Goal: Task Accomplishment & Management: Manage account settings

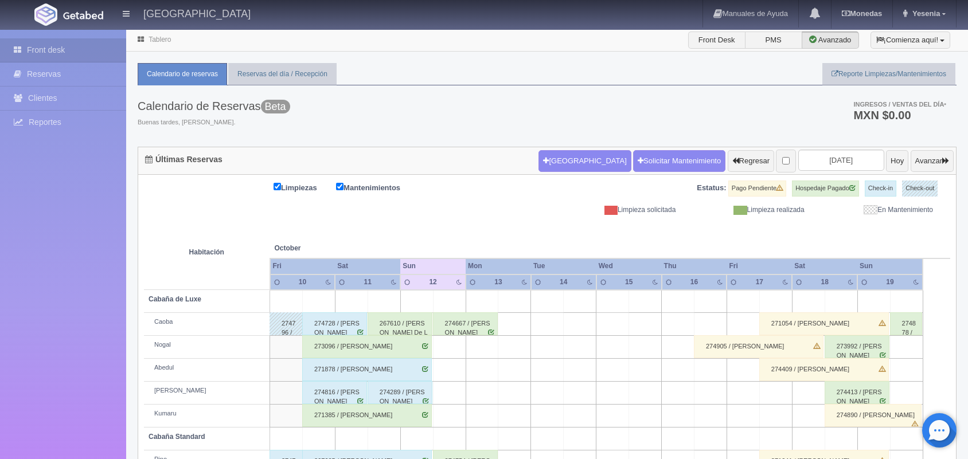
scroll to position [130, 0]
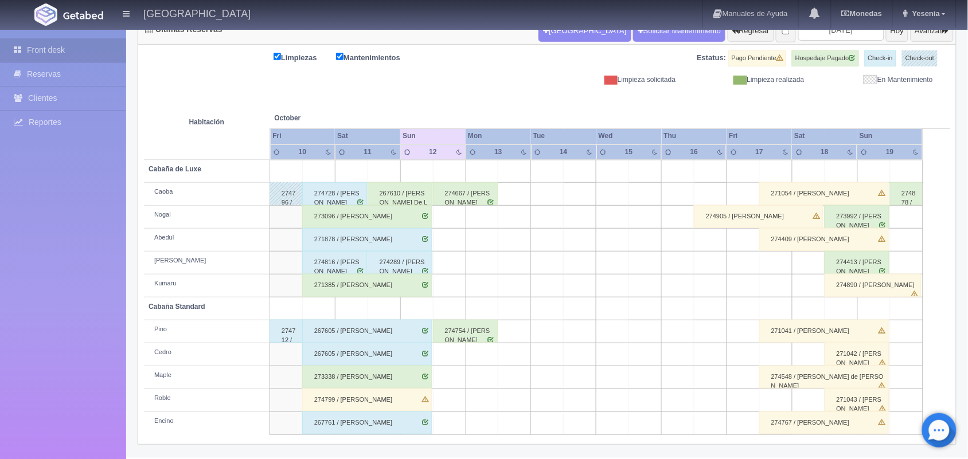
click at [420, 287] on div "271385 / [PERSON_NAME]" at bounding box center [367, 285] width 130 height 23
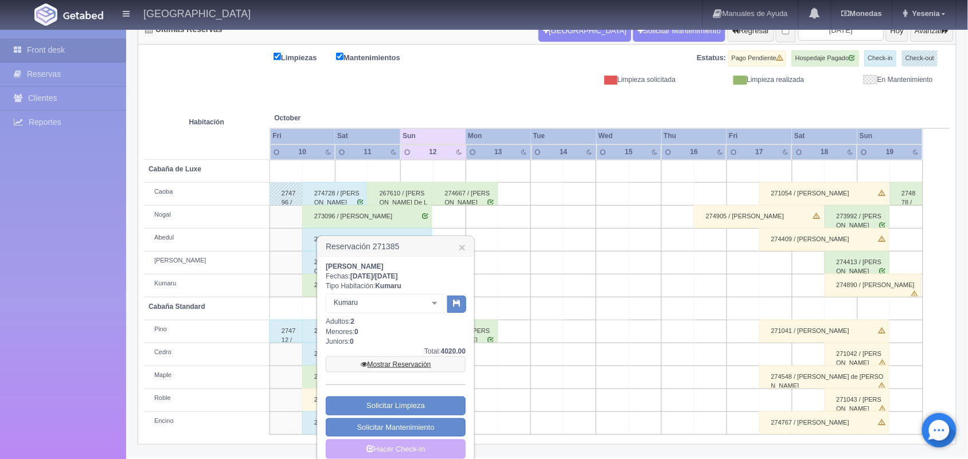
click at [423, 363] on link "Mostrar Reservación" at bounding box center [396, 365] width 140 height 16
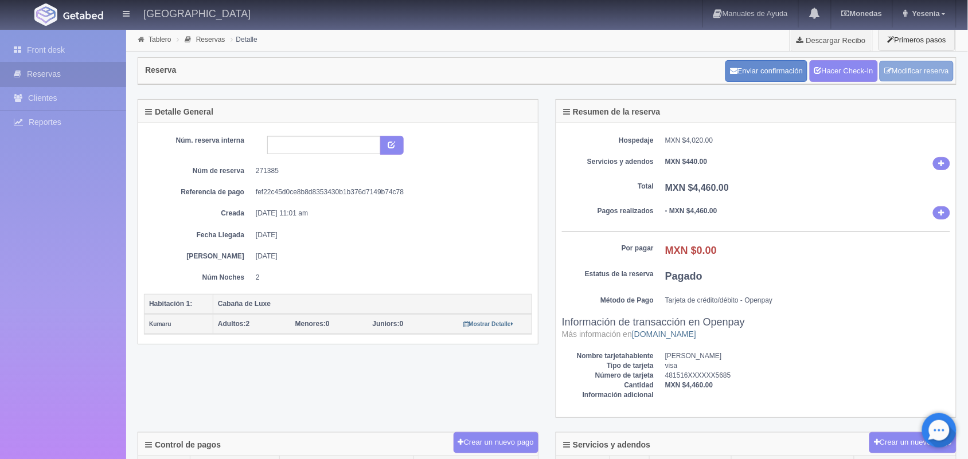
click at [919, 66] on link "Modificar reserva" at bounding box center [917, 71] width 74 height 21
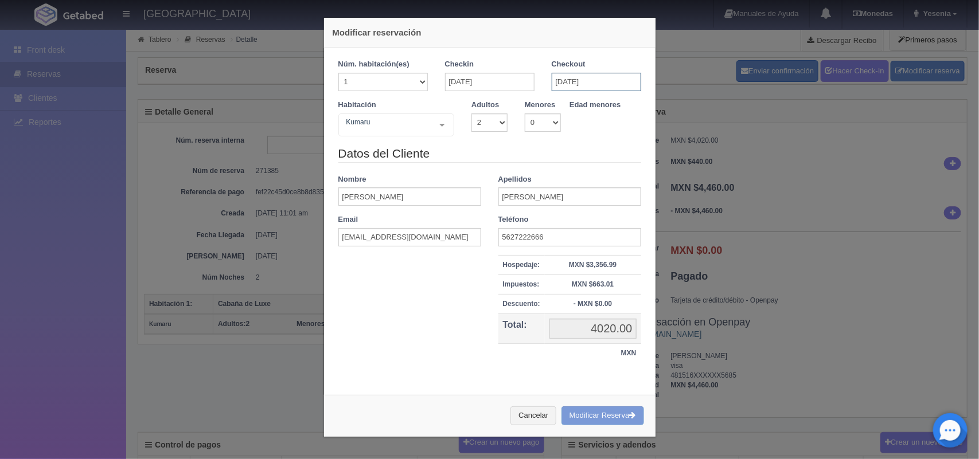
click at [609, 85] on input "12-10-2025" at bounding box center [596, 82] width 89 height 18
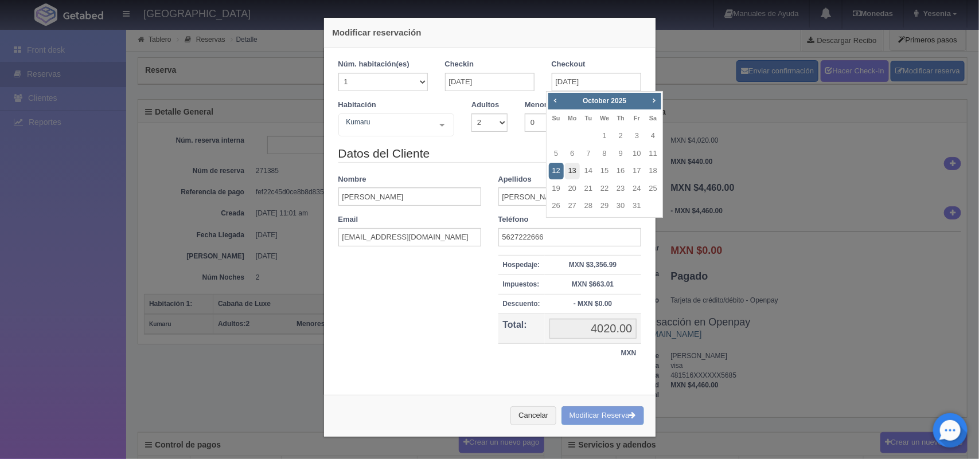
click at [569, 174] on link "13" at bounding box center [572, 171] width 15 height 17
type input "13-10-2025"
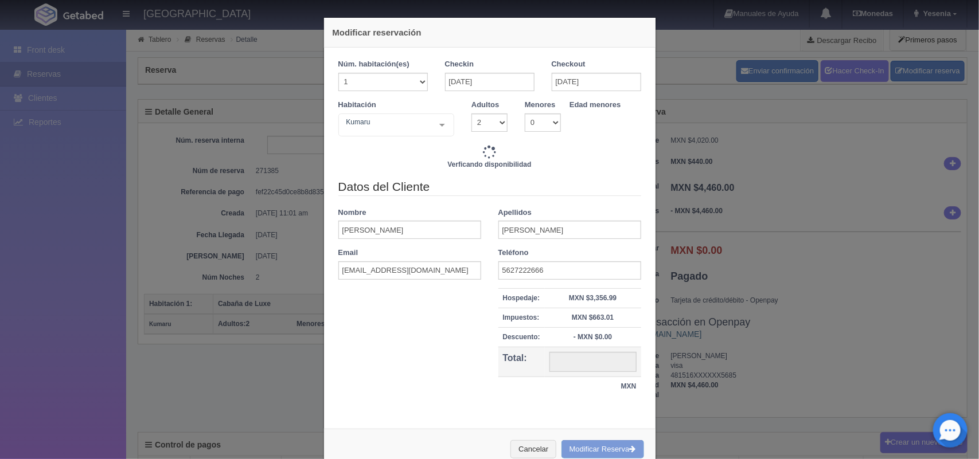
type input "5820.00"
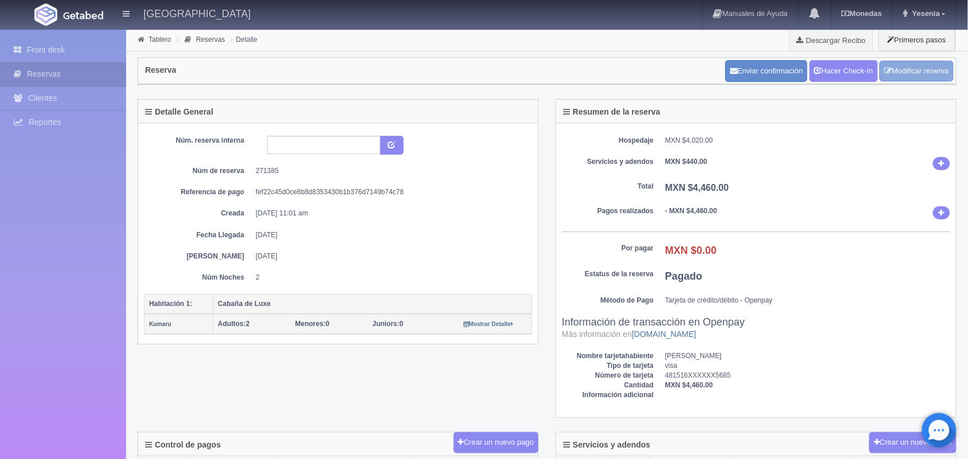
click at [774, 77] on link "Modificar reserva" at bounding box center [917, 71] width 74 height 21
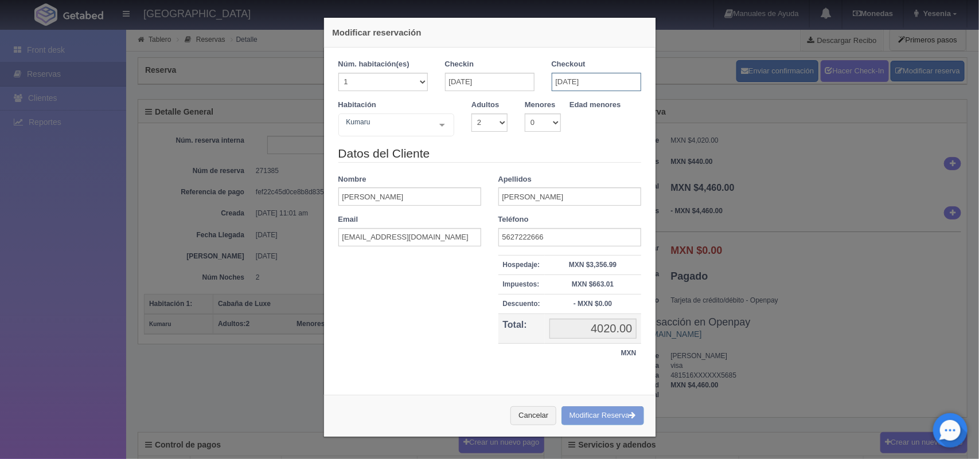
click at [599, 81] on input "12-10-2025" at bounding box center [596, 82] width 89 height 18
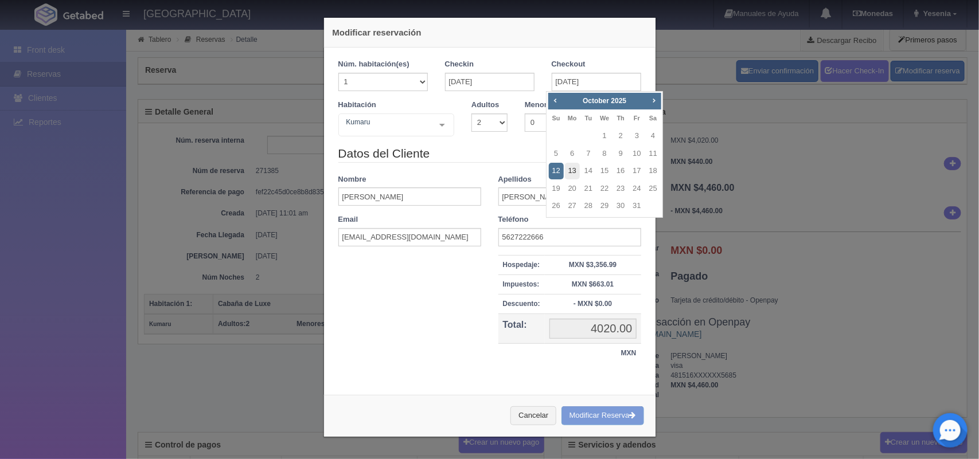
click at [574, 172] on link "13" at bounding box center [572, 171] width 15 height 17
type input "13-10-2025"
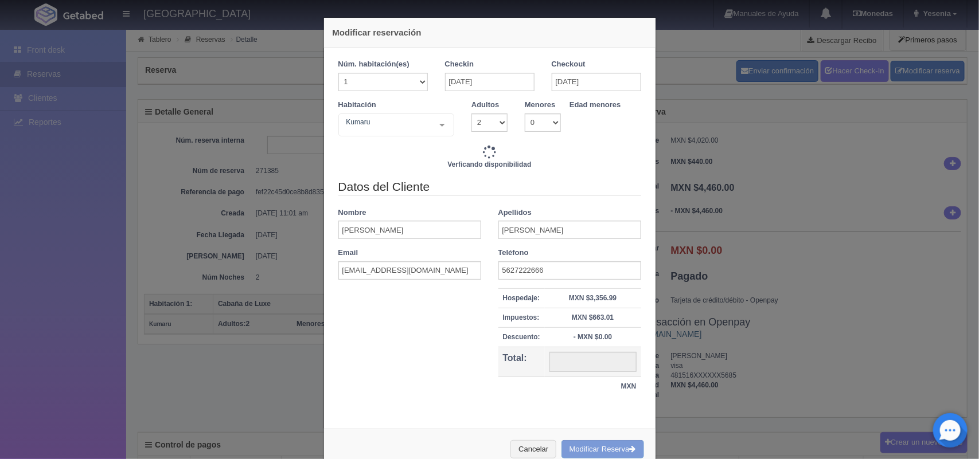
type input "5820.00"
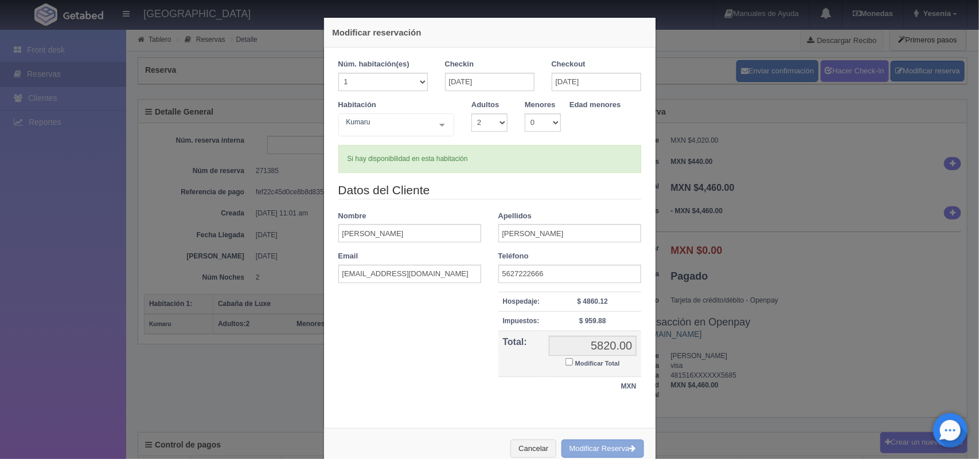
click at [606, 367] on button "Modificar Reserva" at bounding box center [603, 449] width 83 height 19
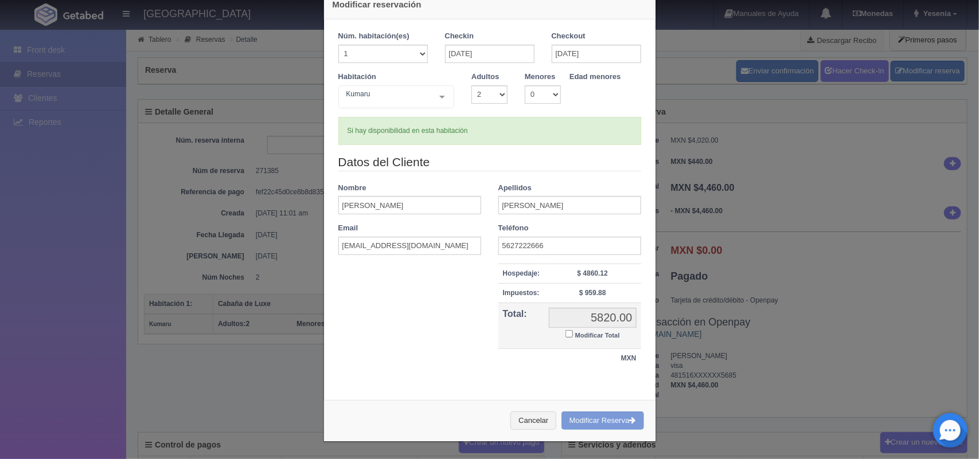
scroll to position [30, 0]
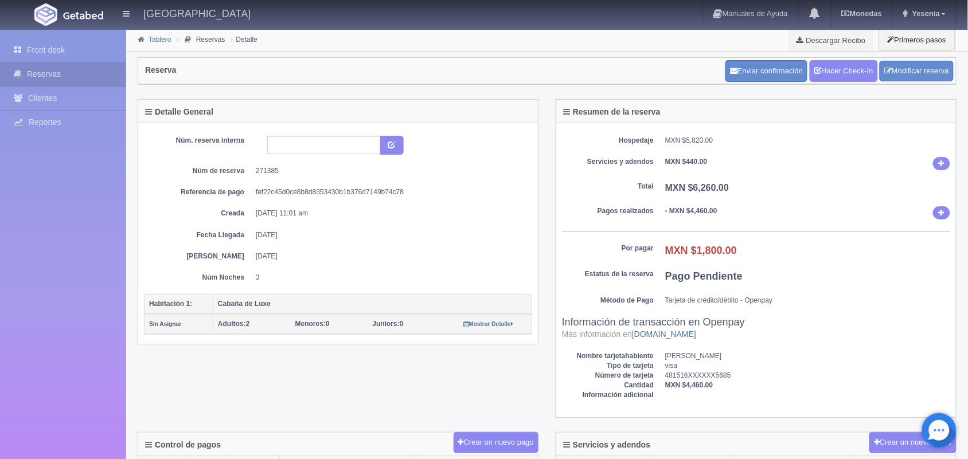
click at [165, 41] on link "Tablero" at bounding box center [160, 40] width 22 height 8
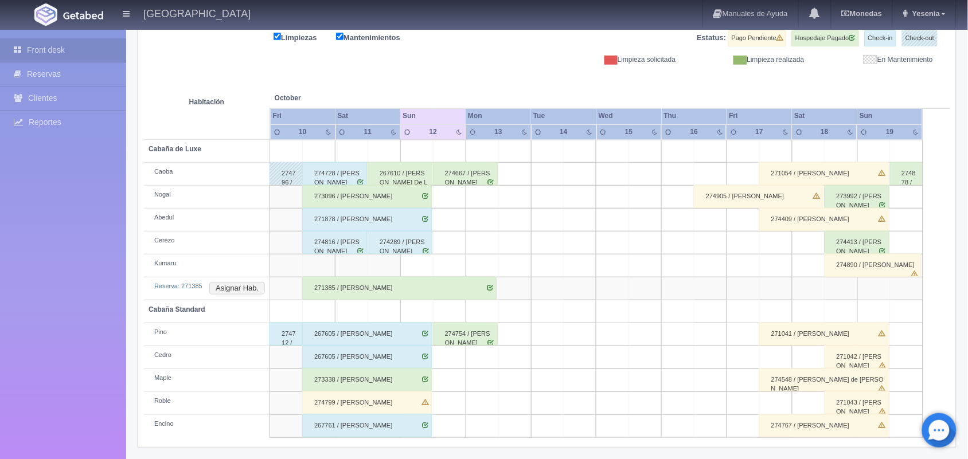
scroll to position [153, 0]
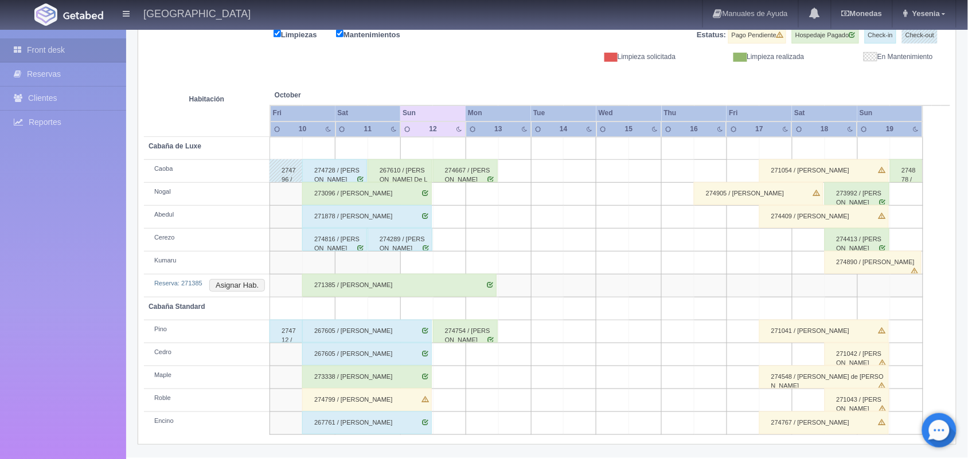
click at [485, 177] on div "274667 / Nadia Lizethe Diaz Morales" at bounding box center [465, 170] width 65 height 23
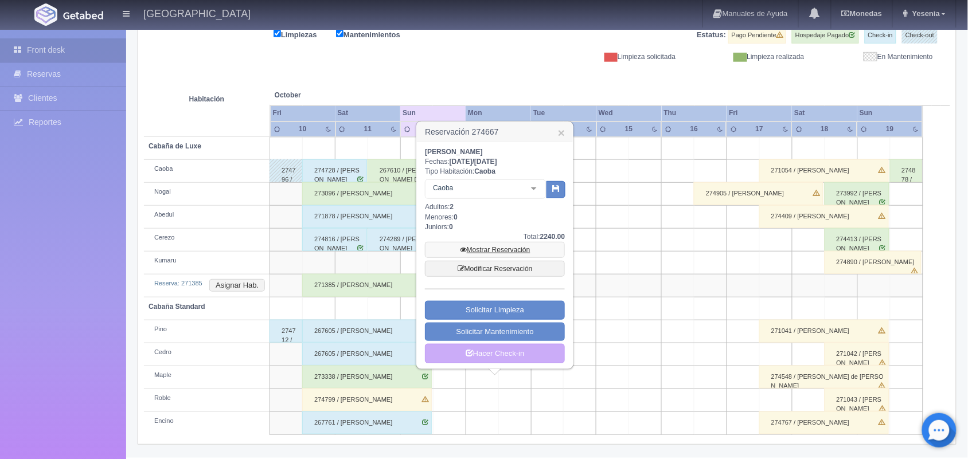
click at [506, 250] on link "Mostrar Reservación" at bounding box center [495, 250] width 140 height 16
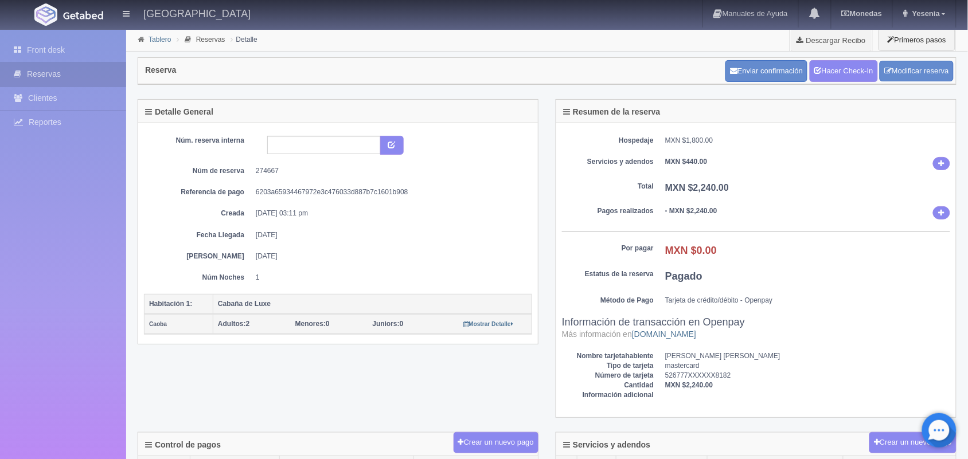
click at [157, 40] on link "Tablero" at bounding box center [160, 40] width 22 height 8
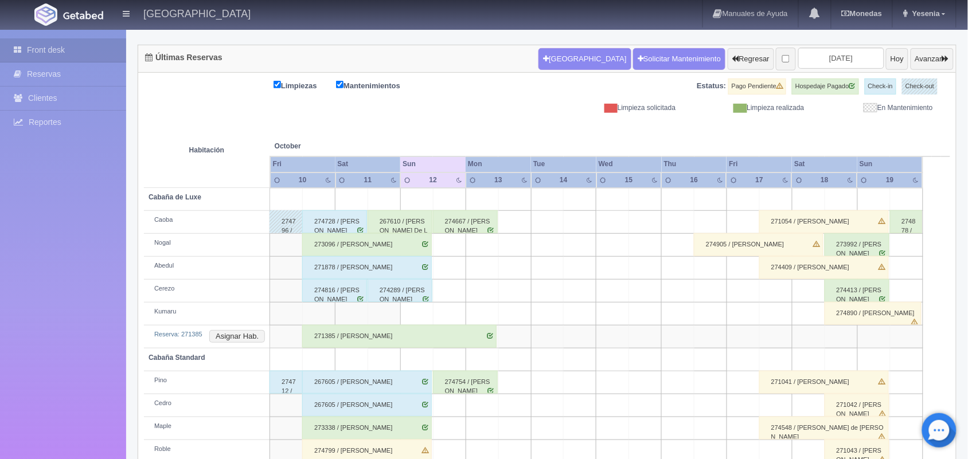
scroll to position [104, 0]
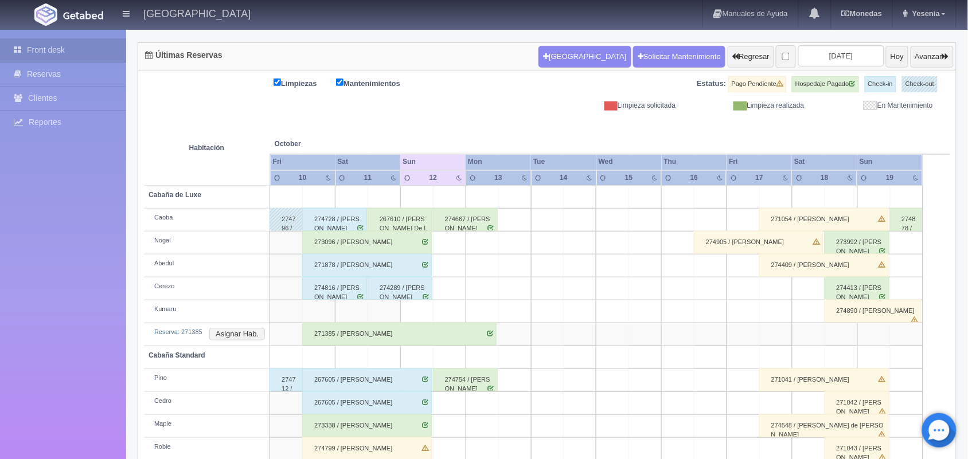
click at [489, 383] on div "274754 / Gabriela Flores hernandez" at bounding box center [465, 380] width 65 height 23
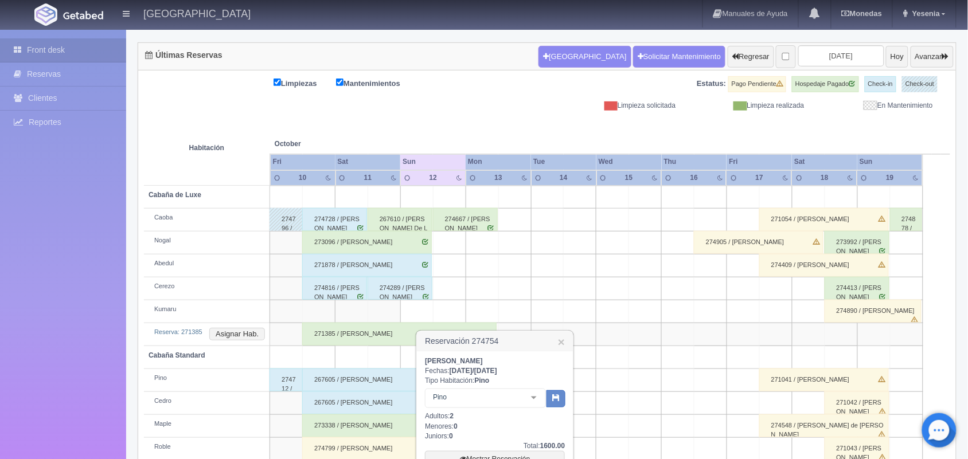
click at [489, 383] on b "Pino" at bounding box center [482, 381] width 15 height 8
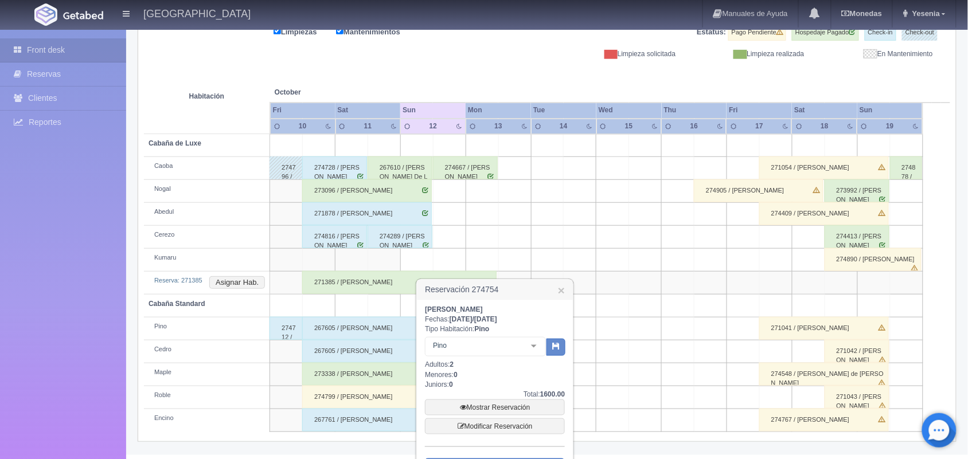
scroll to position [162, 0]
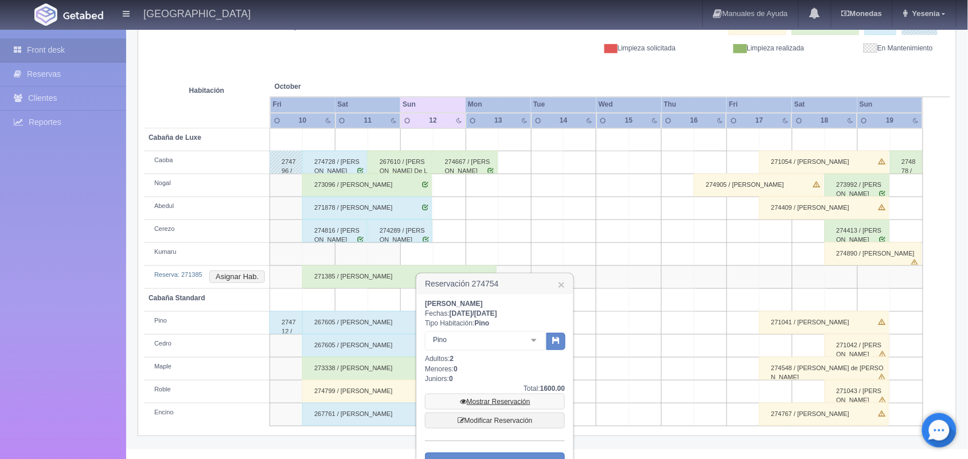
click at [528, 403] on link "Mostrar Reservación" at bounding box center [495, 402] width 140 height 16
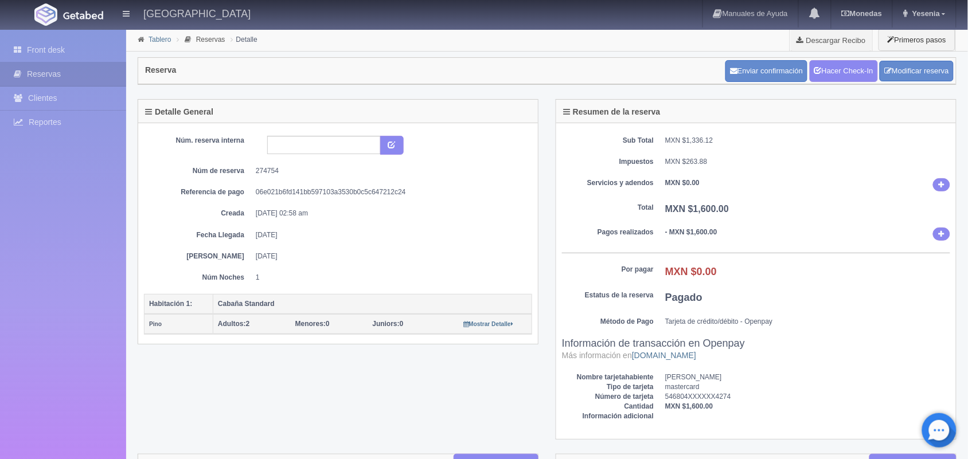
click at [152, 38] on link "Tablero" at bounding box center [160, 40] width 22 height 8
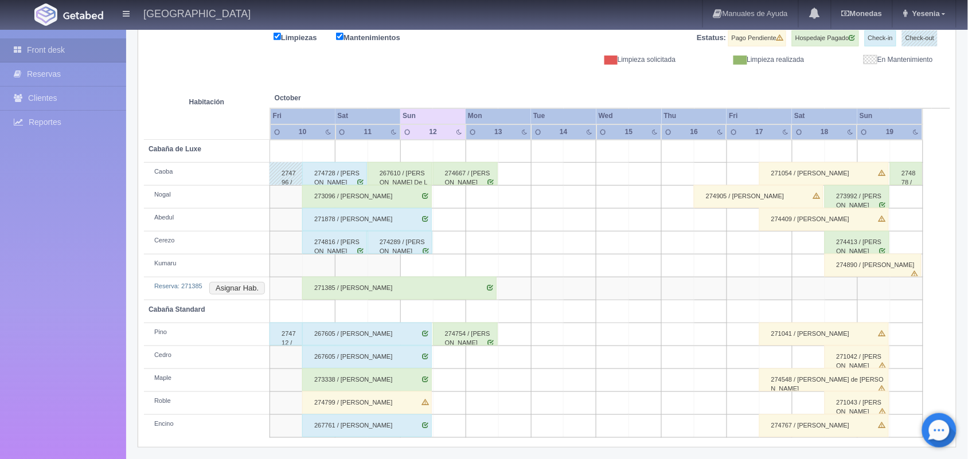
scroll to position [151, 0]
drag, startPoint x: 403, startPoint y: 338, endPoint x: 416, endPoint y: 327, distance: 17.9
click at [416, 327] on div "267605 / [PERSON_NAME]" at bounding box center [367, 333] width 130 height 23
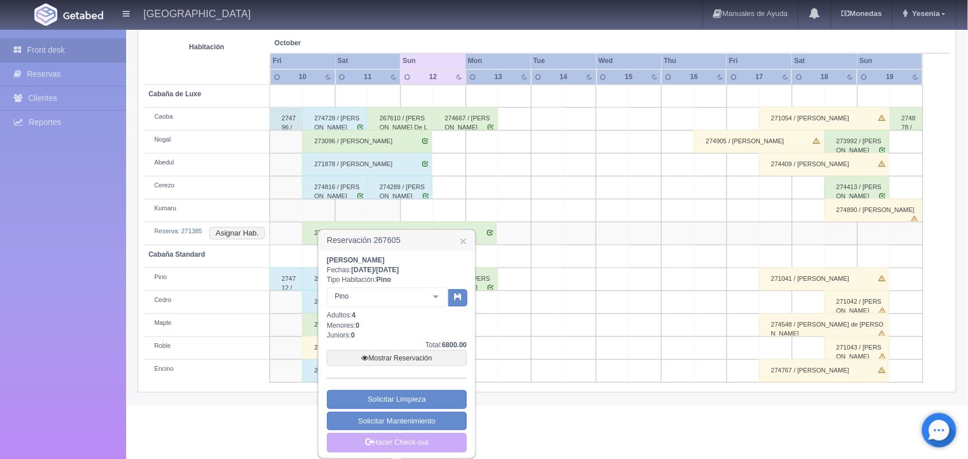
scroll to position [208, 0]
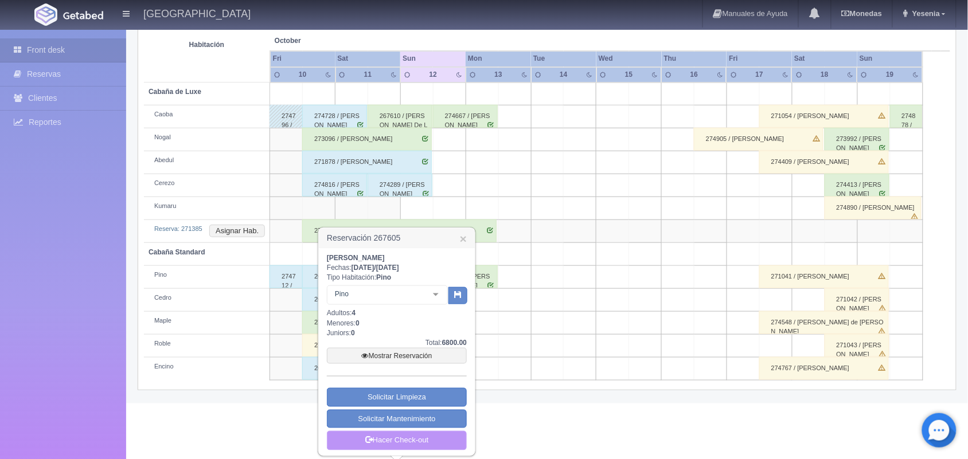
click at [419, 442] on link "Hacer Check-out" at bounding box center [397, 441] width 140 height 20
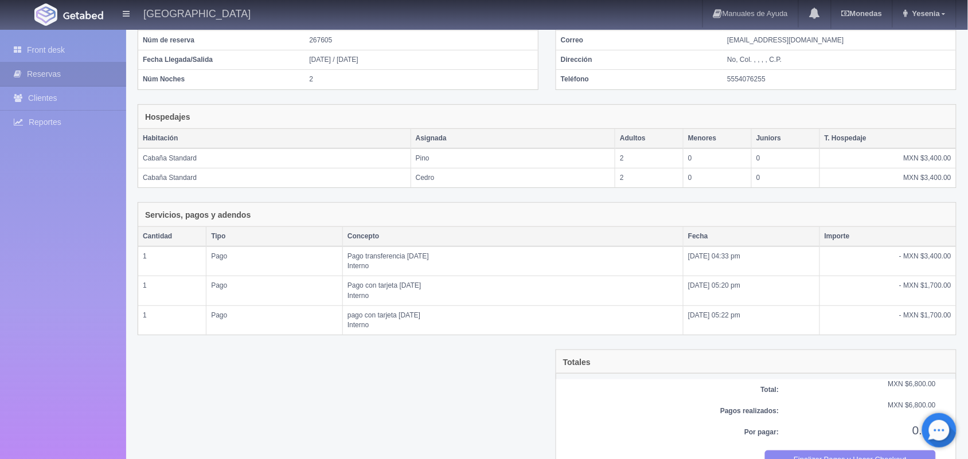
scroll to position [142, 0]
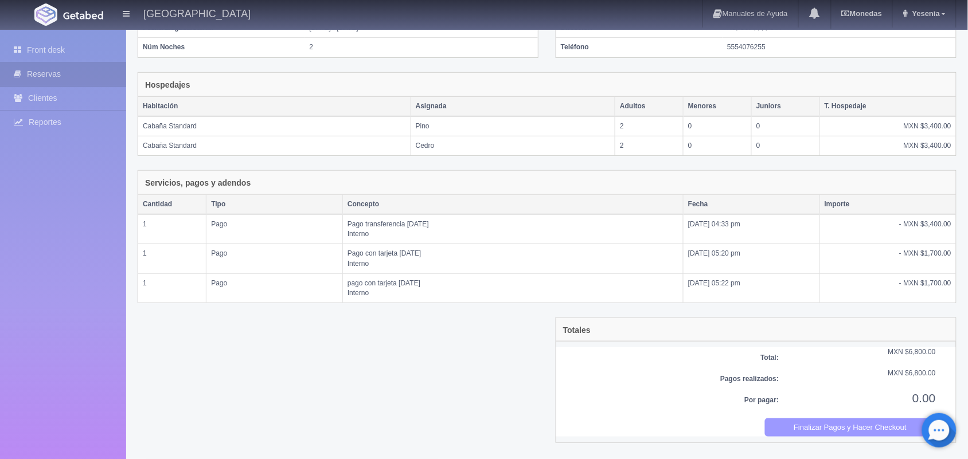
click at [813, 435] on button "Finalizar Pagos y Hacer Checkout" at bounding box center [851, 428] width 172 height 19
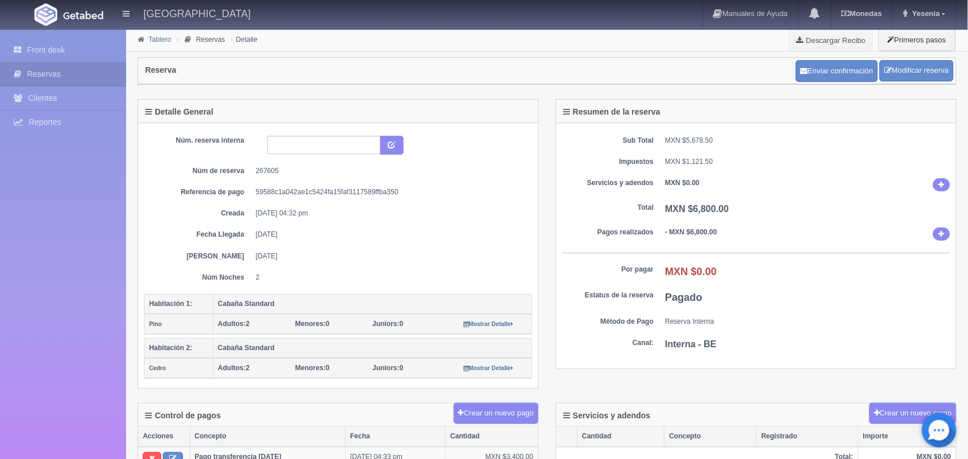
click at [151, 41] on link "Tablero" at bounding box center [160, 40] width 22 height 8
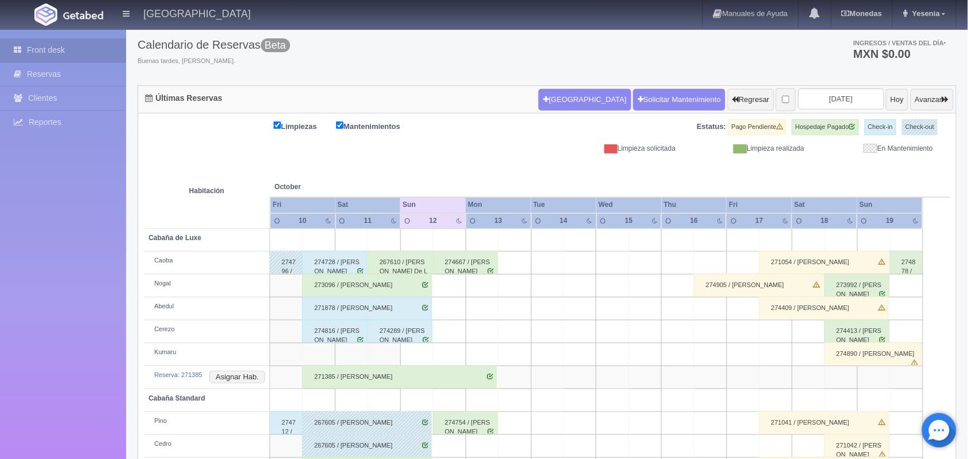
scroll to position [68, 0]
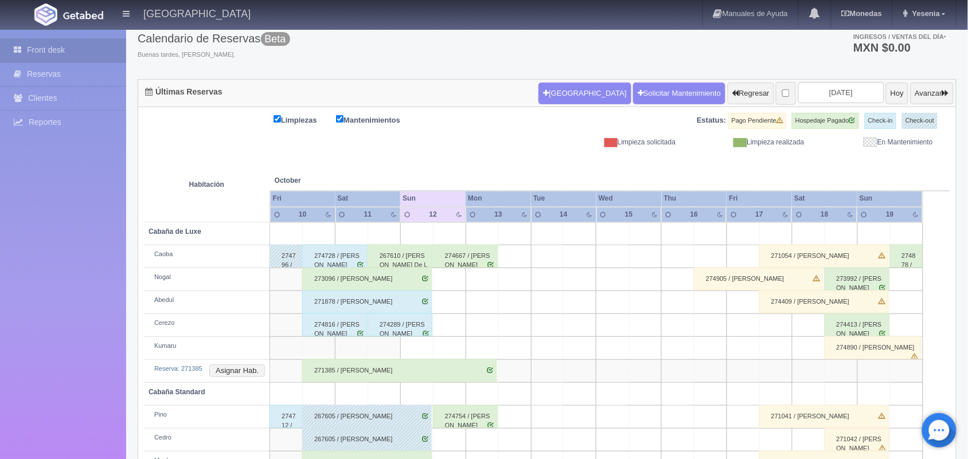
click at [477, 366] on div "271385 / Daniel Aldana Reyes" at bounding box center [399, 371] width 194 height 23
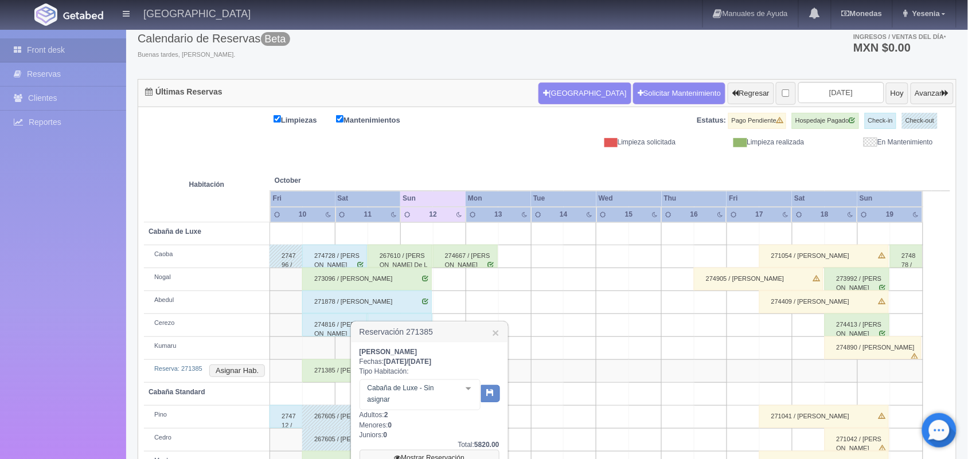
click at [423, 452] on link "Mostrar Reservación" at bounding box center [430, 458] width 140 height 16
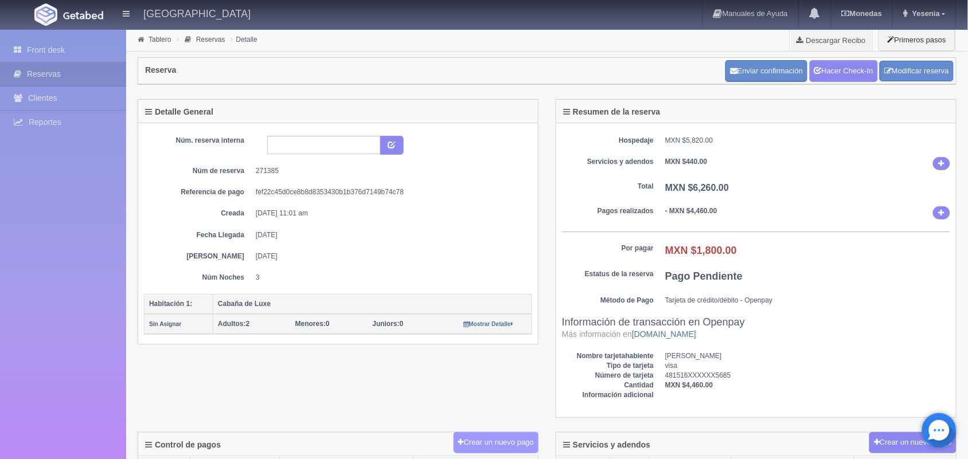
drag, startPoint x: 483, startPoint y: 439, endPoint x: 474, endPoint y: 438, distance: 8.8
click at [474, 438] on button "Crear un nuevo pago" at bounding box center [496, 442] width 85 height 21
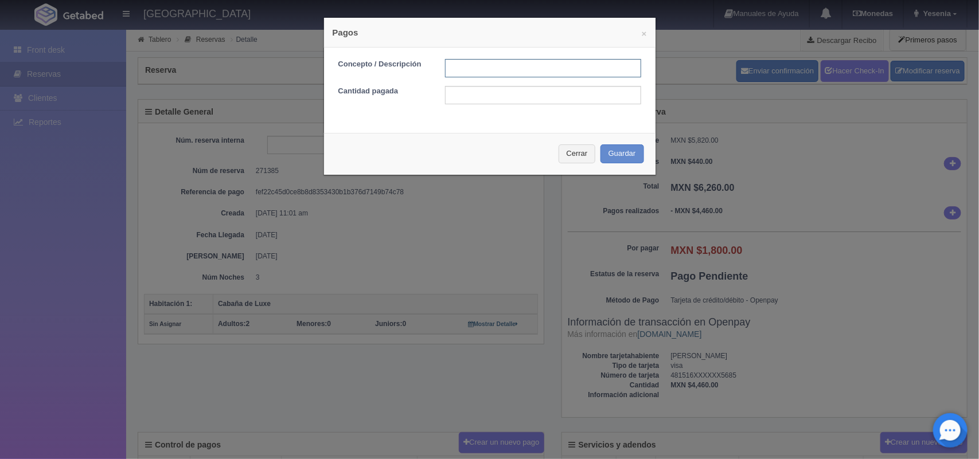
click at [516, 73] on input "text" at bounding box center [543, 68] width 196 height 18
click at [524, 75] on input "Pago transferencia 12/10/2025" at bounding box center [543, 68] width 196 height 18
type input "Pago transferencia 12/10/2025"
click at [509, 92] on input "text" at bounding box center [543, 95] width 196 height 18
type input "1800"
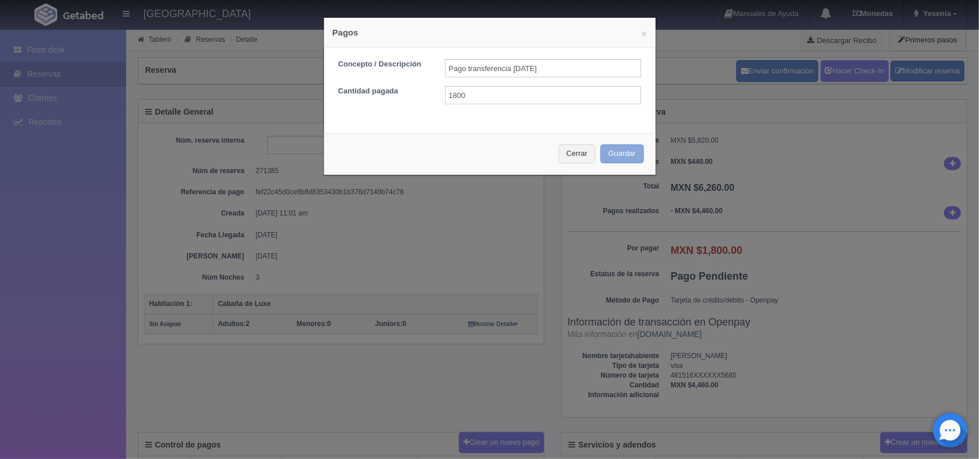
click at [606, 158] on button "Guardar" at bounding box center [623, 154] width 44 height 19
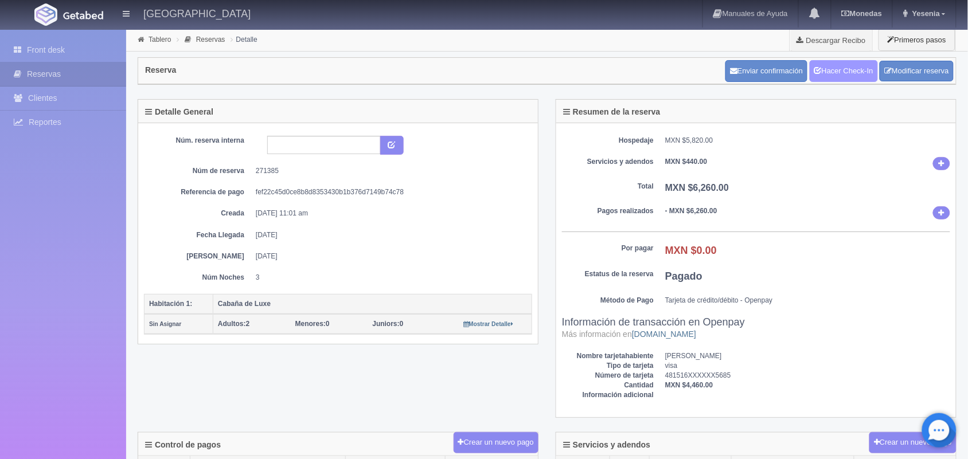
click at [840, 79] on link "Hacer Check-In" at bounding box center [844, 71] width 68 height 22
click at [164, 36] on link "Tablero" at bounding box center [160, 40] width 22 height 8
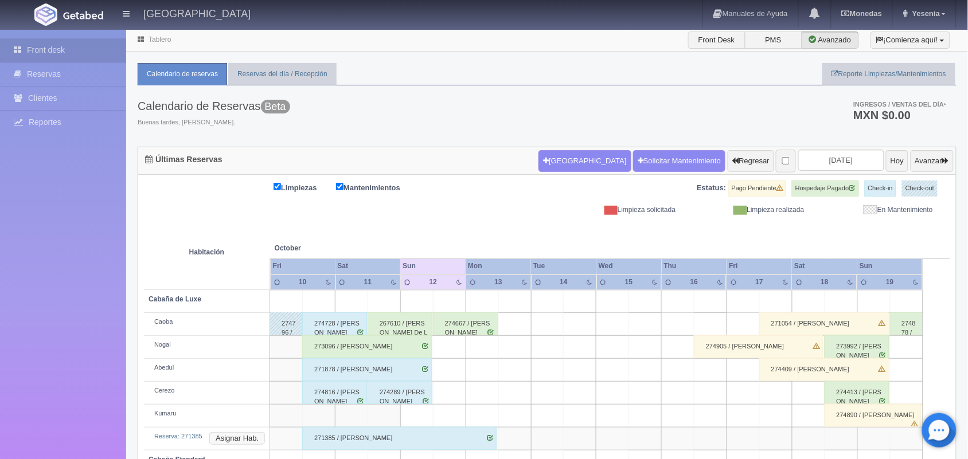
click at [244, 439] on button "Asignar Hab." at bounding box center [237, 438] width 56 height 13
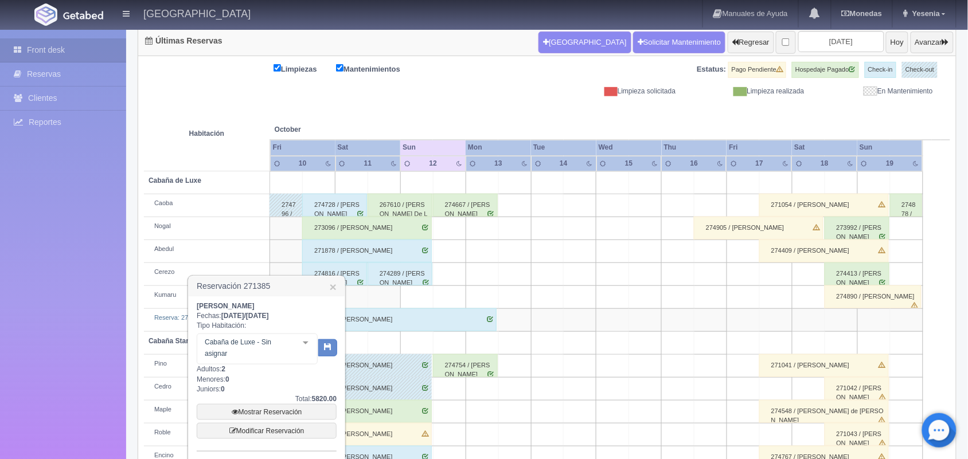
scroll to position [131, 0]
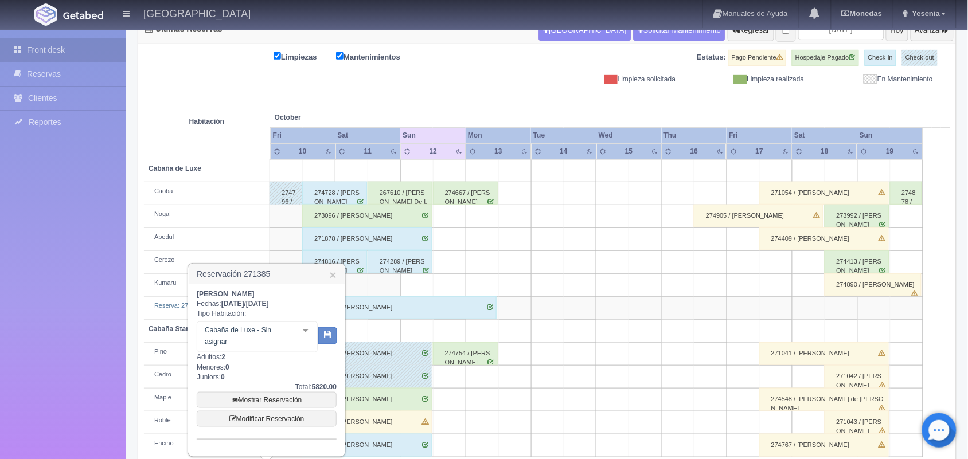
click at [304, 326] on div at bounding box center [305, 330] width 23 height 17
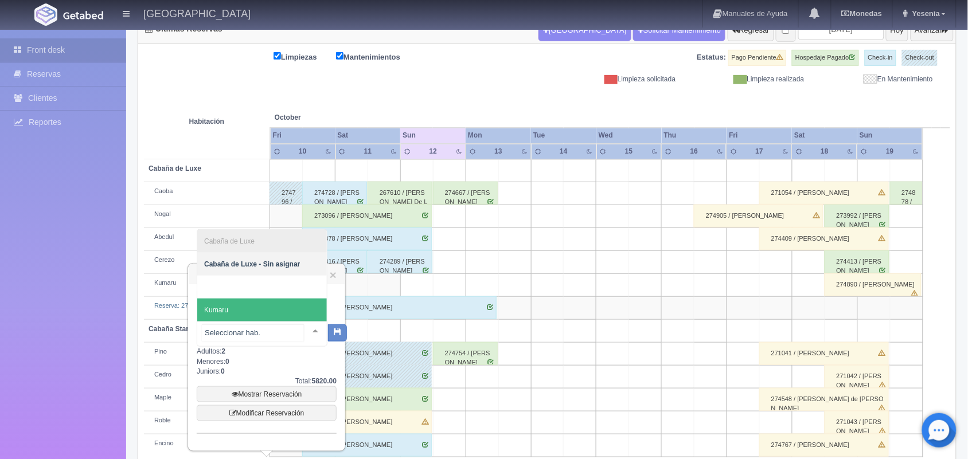
click at [225, 309] on span "Kumaru" at bounding box center [216, 310] width 24 height 8
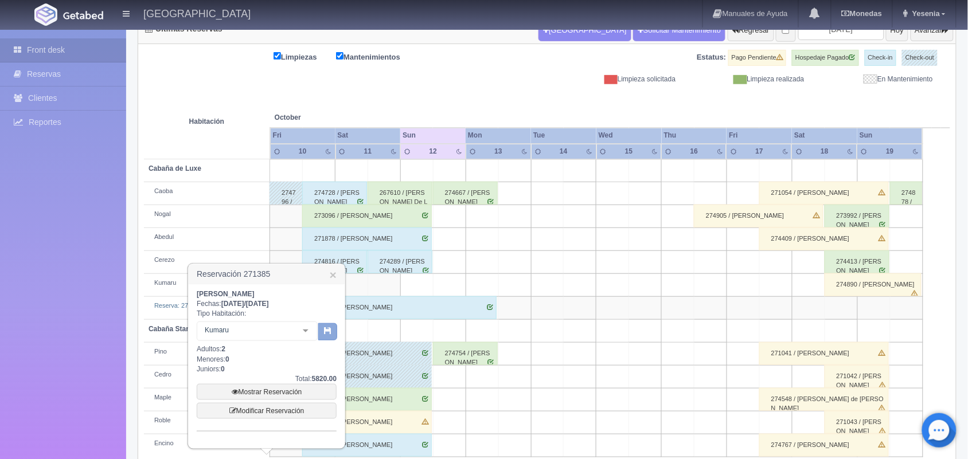
click at [330, 333] on icon "button" at bounding box center [327, 330] width 7 height 7
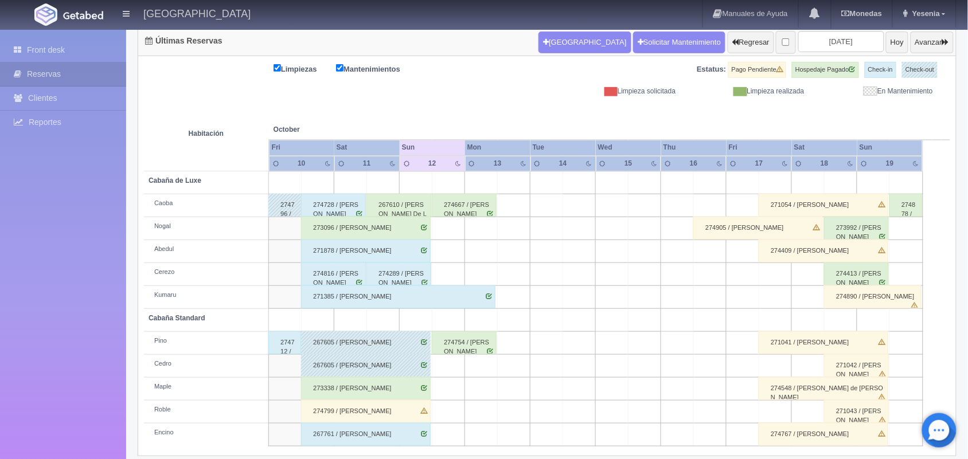
scroll to position [130, 0]
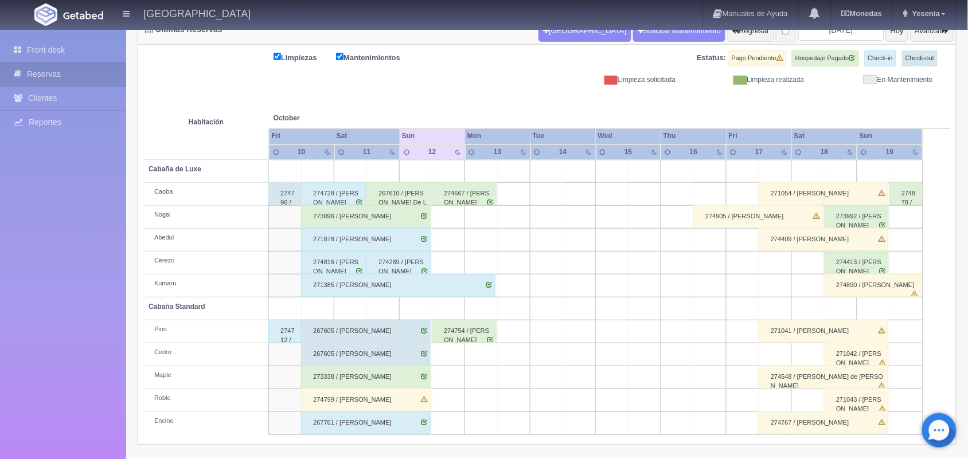
click at [423, 422] on div "267761 / Andrea Cisneros" at bounding box center [366, 423] width 130 height 23
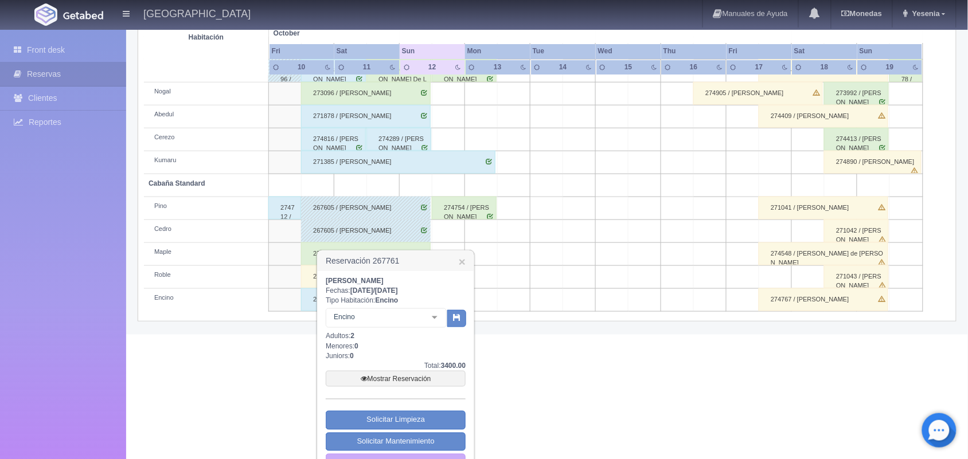
scroll to position [281, 0]
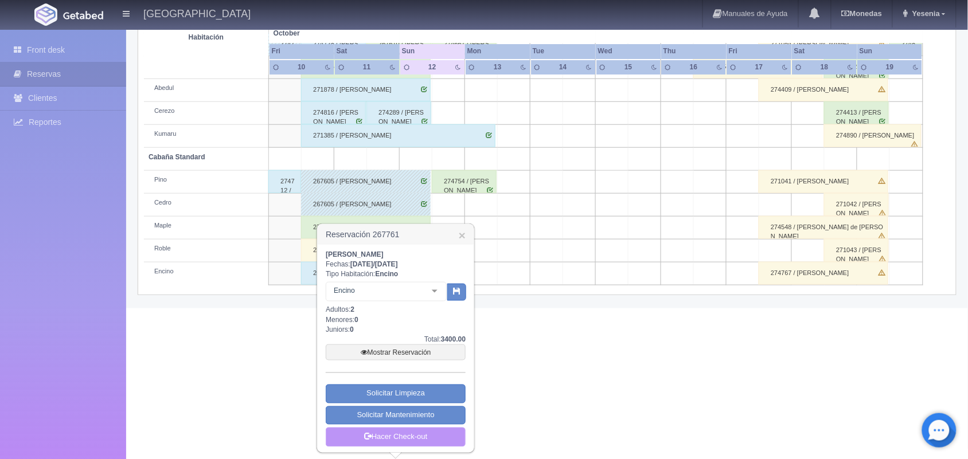
click at [429, 436] on link "Hacer Check-out" at bounding box center [396, 438] width 140 height 20
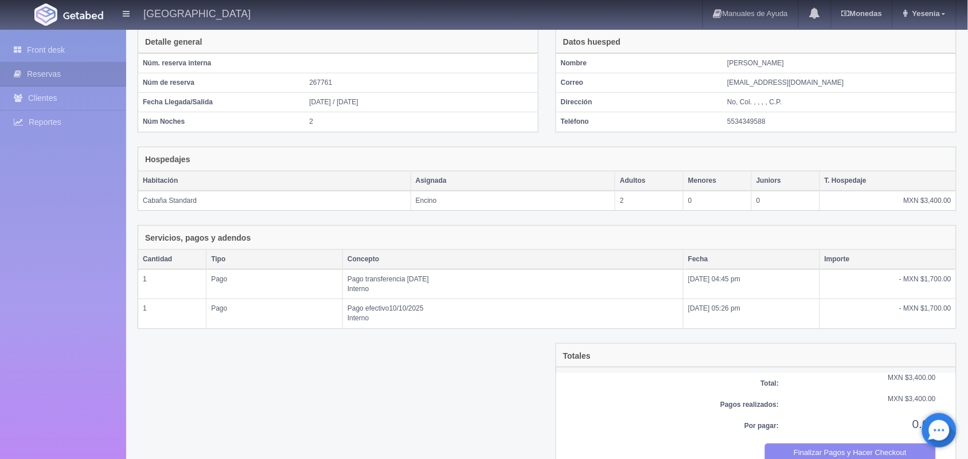
scroll to position [93, 0]
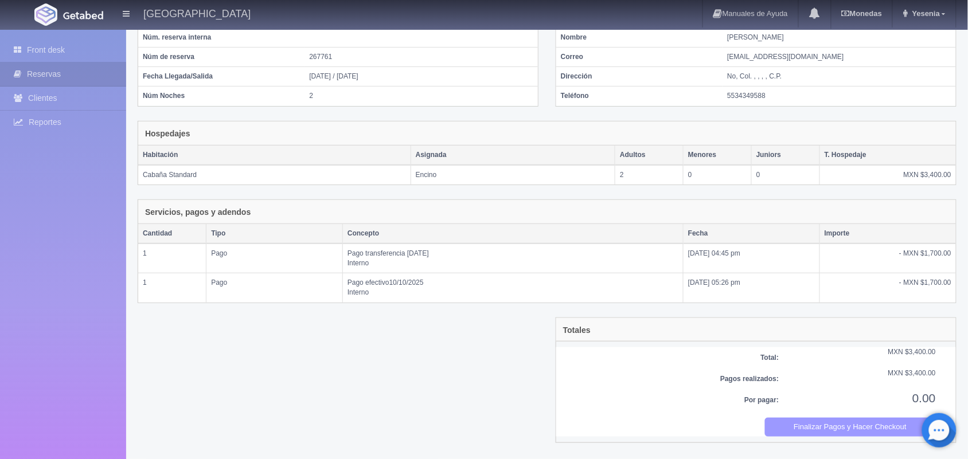
click at [847, 430] on button "Finalizar Pagos y Hacer Checkout" at bounding box center [851, 427] width 172 height 19
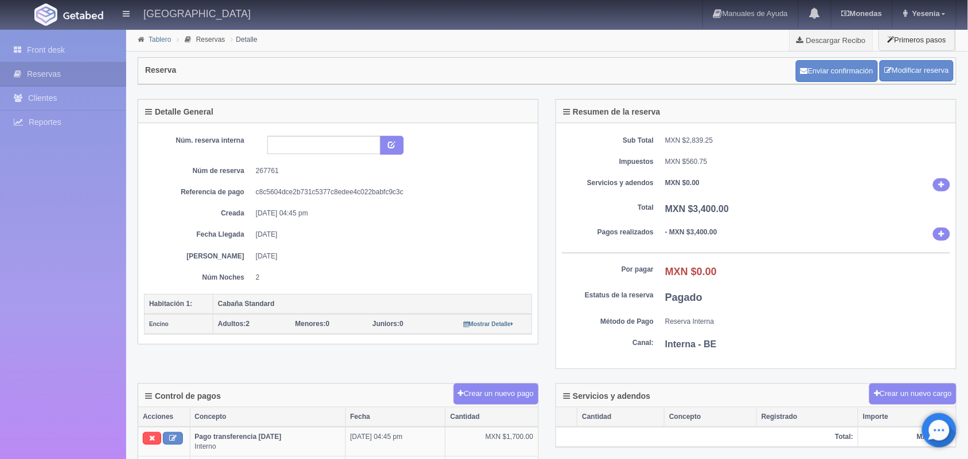
click at [155, 36] on link "Tablero" at bounding box center [160, 40] width 22 height 8
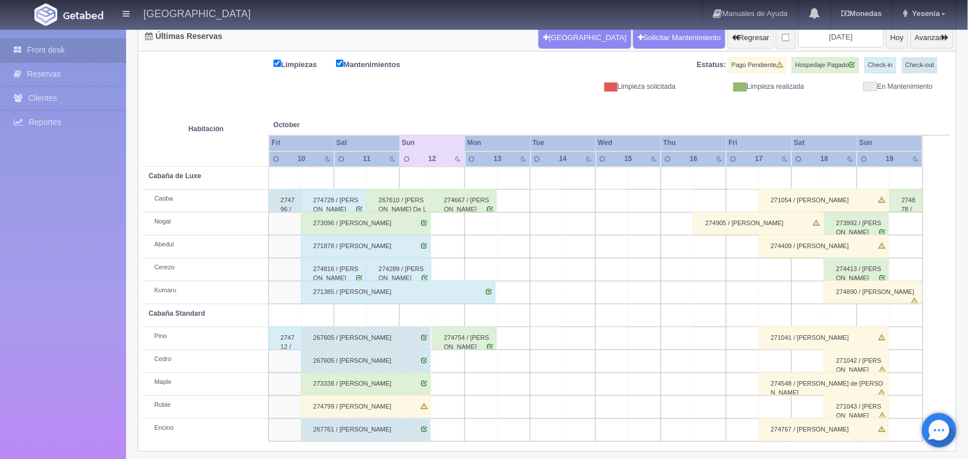
scroll to position [130, 0]
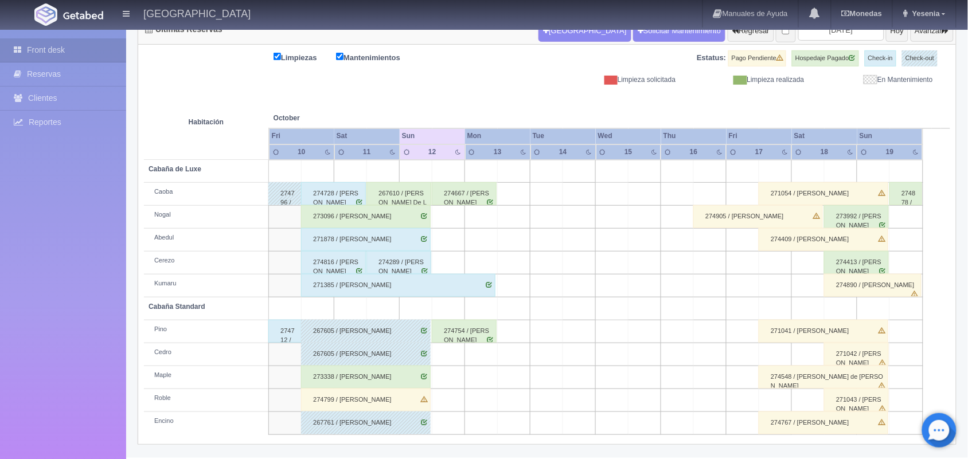
click at [379, 294] on div "271385 / Daniel Aldana Reyes" at bounding box center [398, 285] width 194 height 23
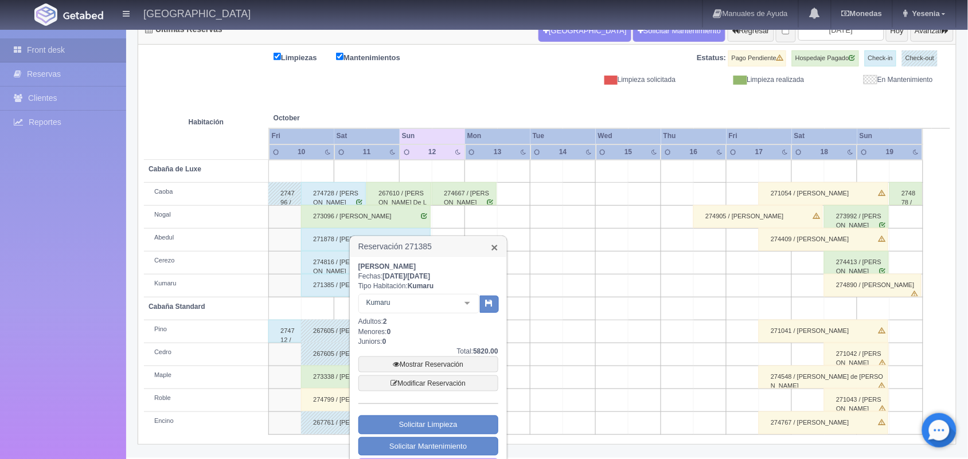
click at [495, 245] on link "×" at bounding box center [494, 247] width 7 height 12
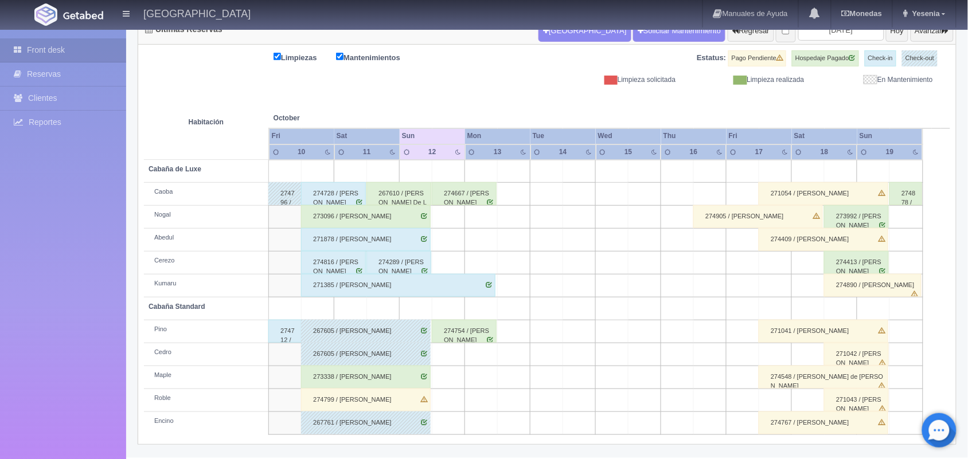
click at [474, 202] on div "274667 / Nadia Lizethe Diaz Morales" at bounding box center [464, 193] width 65 height 23
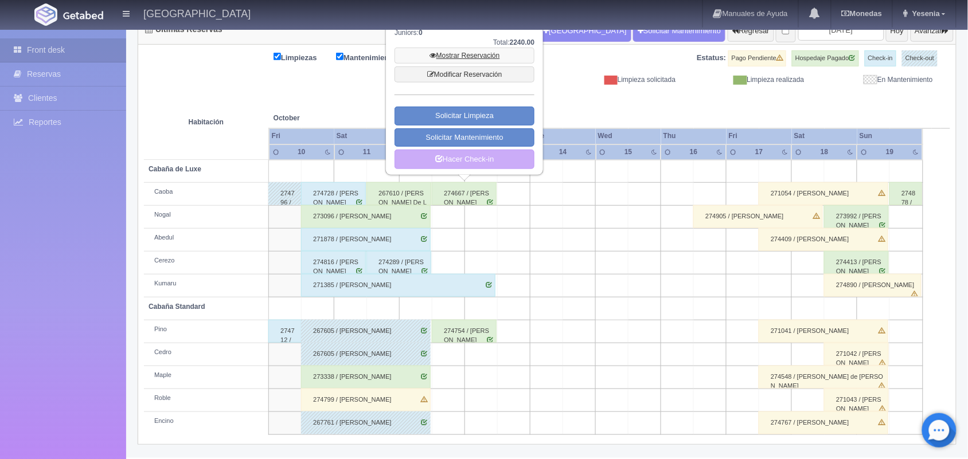
click at [474, 59] on link "Mostrar Reservación" at bounding box center [465, 56] width 140 height 16
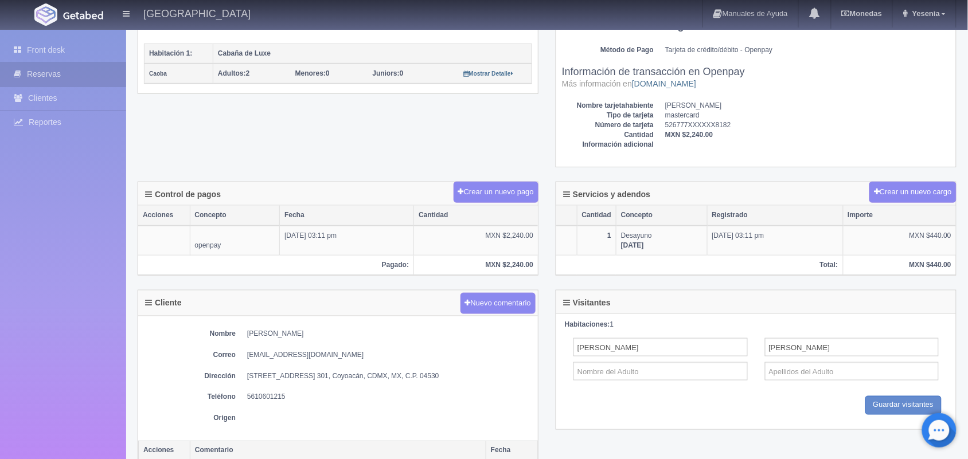
scroll to position [254, 0]
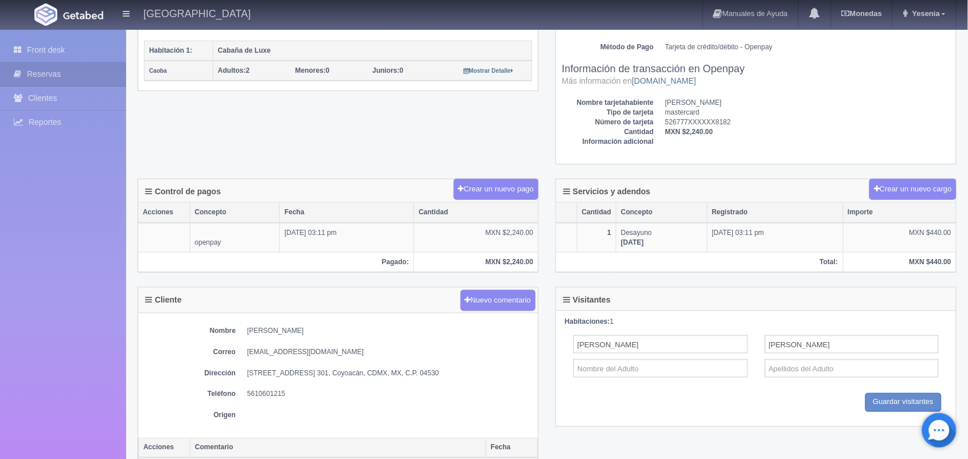
click at [952, 326] on div "Habitaciones: 1 [PERSON_NAME] Guardar Guardar visitantes" at bounding box center [756, 368] width 400 height 115
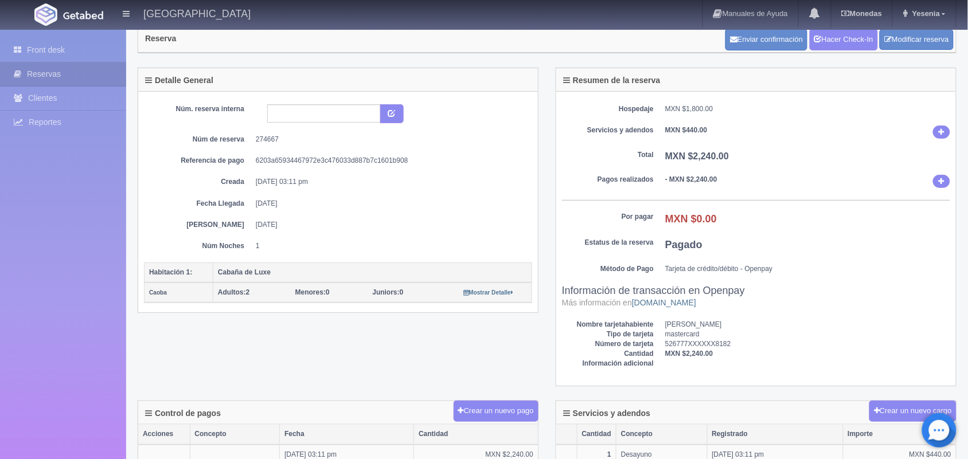
scroll to position [0, 0]
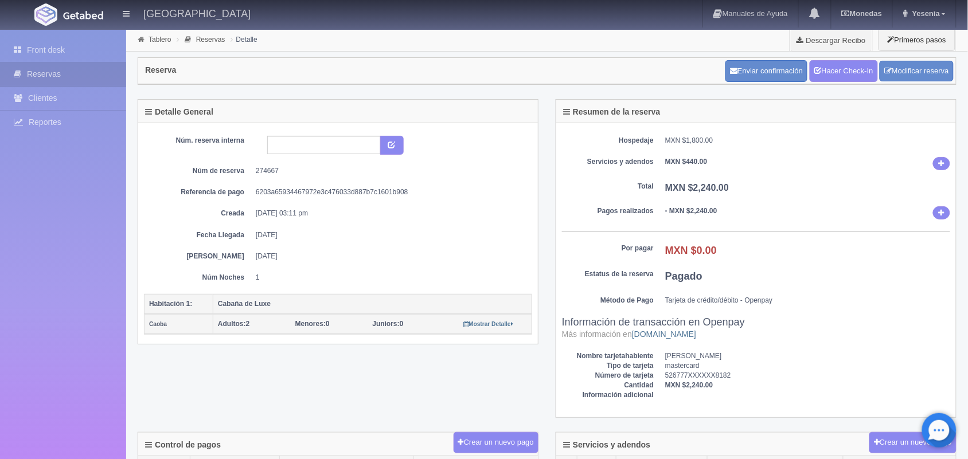
click at [165, 45] on div "Tablero Reservas Detalle Descargar Recibo Primeros pasos" at bounding box center [547, 40] width 842 height 23
click at [164, 41] on link "Tablero" at bounding box center [160, 40] width 22 height 8
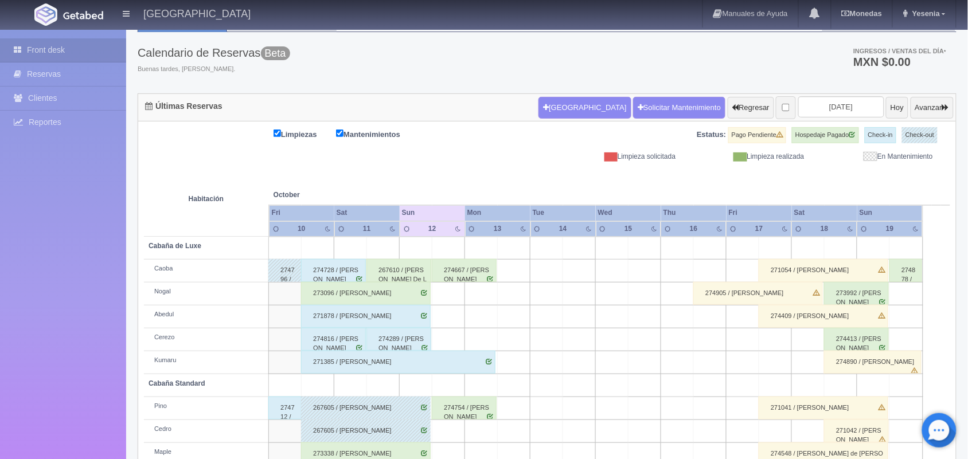
scroll to position [55, 0]
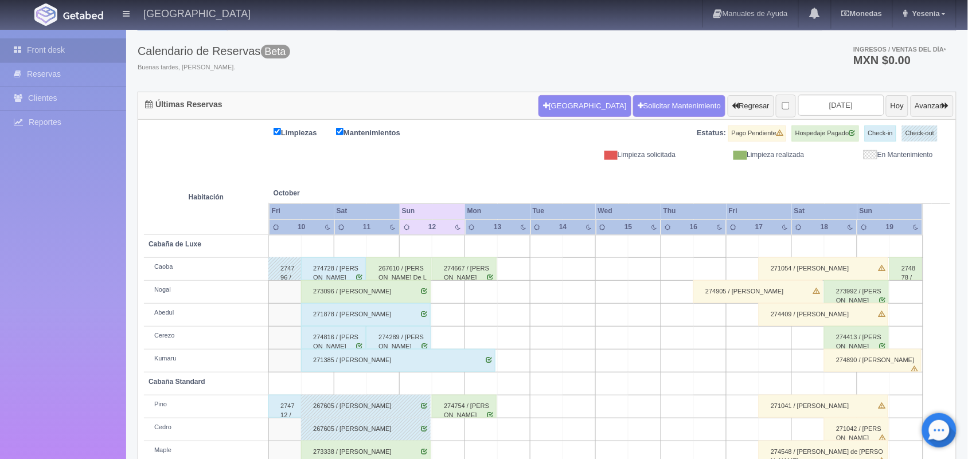
click at [474, 410] on div "274754 / [PERSON_NAME]" at bounding box center [464, 406] width 65 height 23
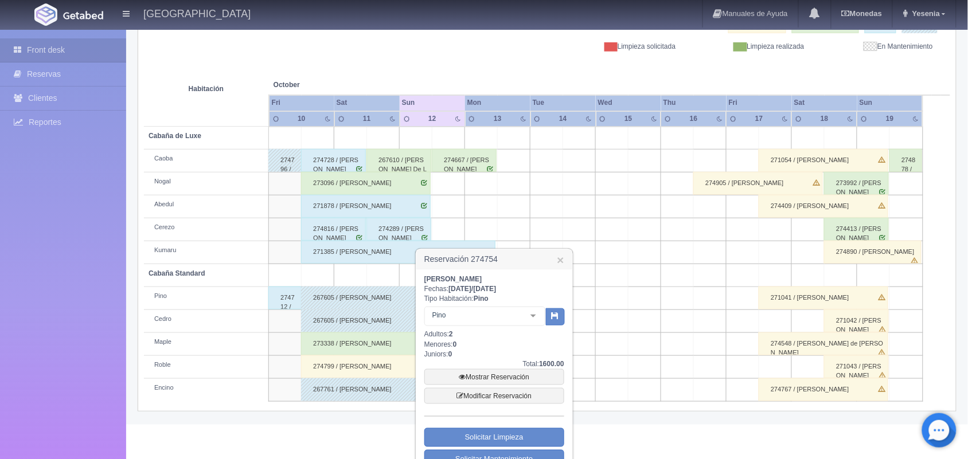
scroll to position [171, 0]
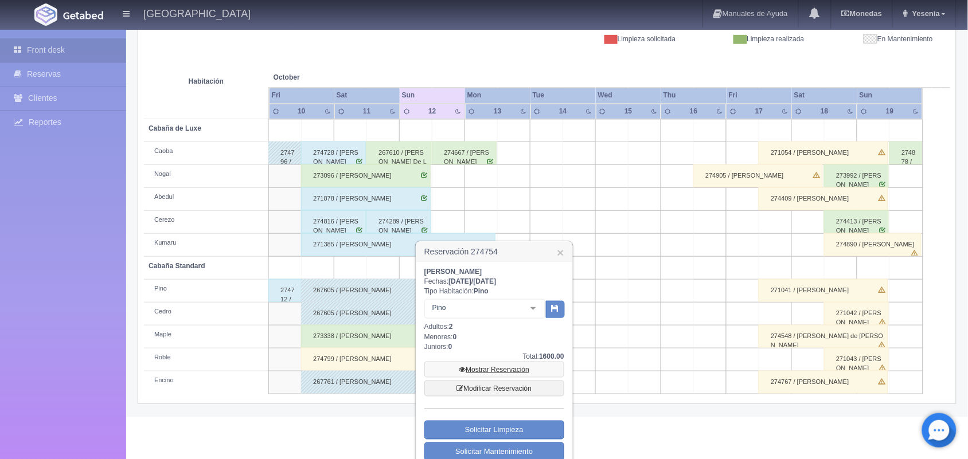
click at [514, 369] on link "Mostrar Reservación" at bounding box center [494, 370] width 140 height 16
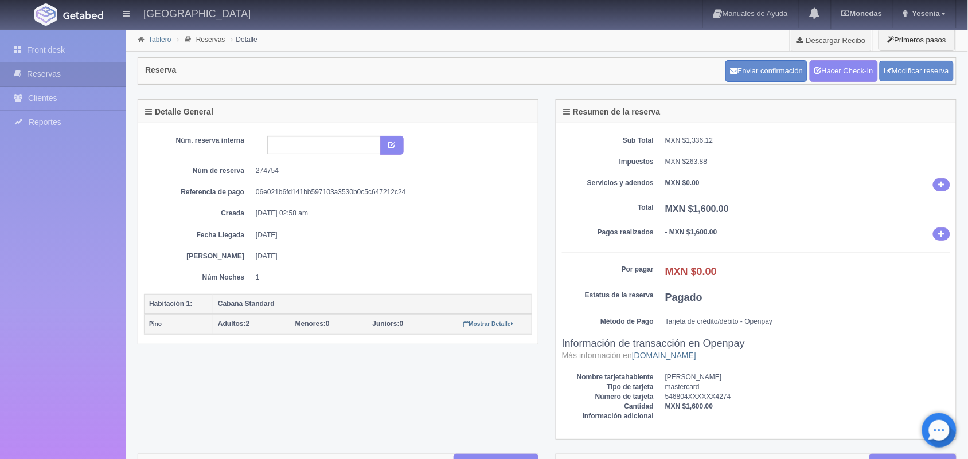
click at [155, 36] on link "Tablero" at bounding box center [160, 40] width 22 height 8
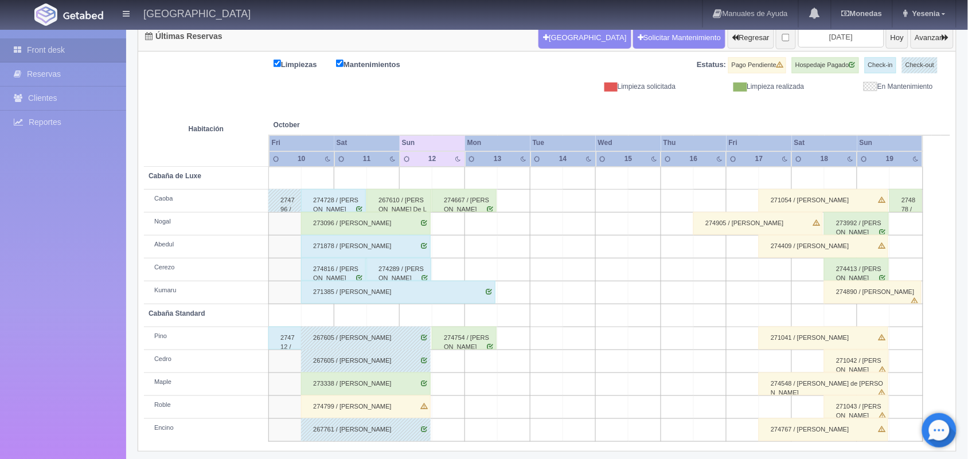
scroll to position [130, 0]
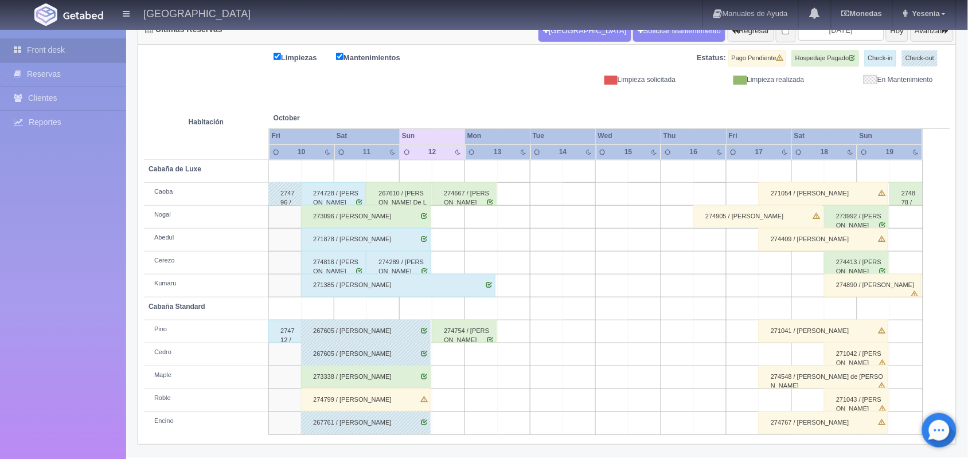
click at [454, 202] on div "274667 / [PERSON_NAME]" at bounding box center [464, 193] width 65 height 23
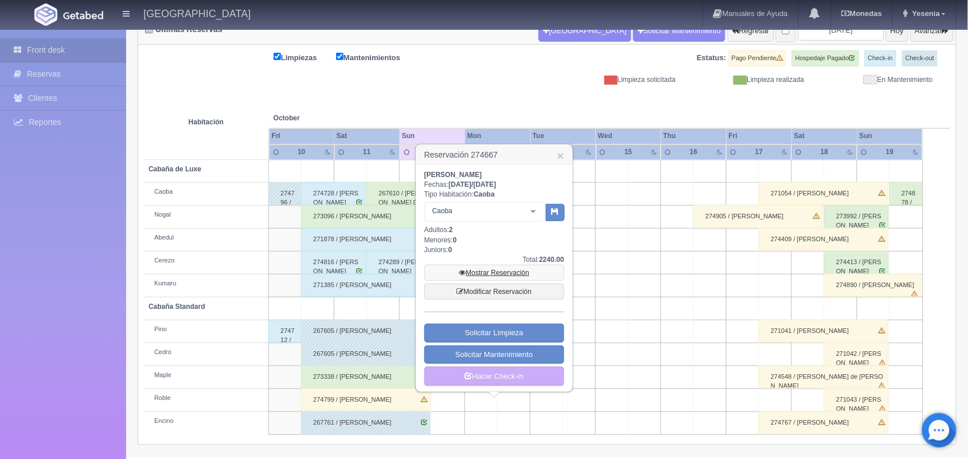
click at [486, 271] on link "Mostrar Reservación" at bounding box center [494, 273] width 140 height 16
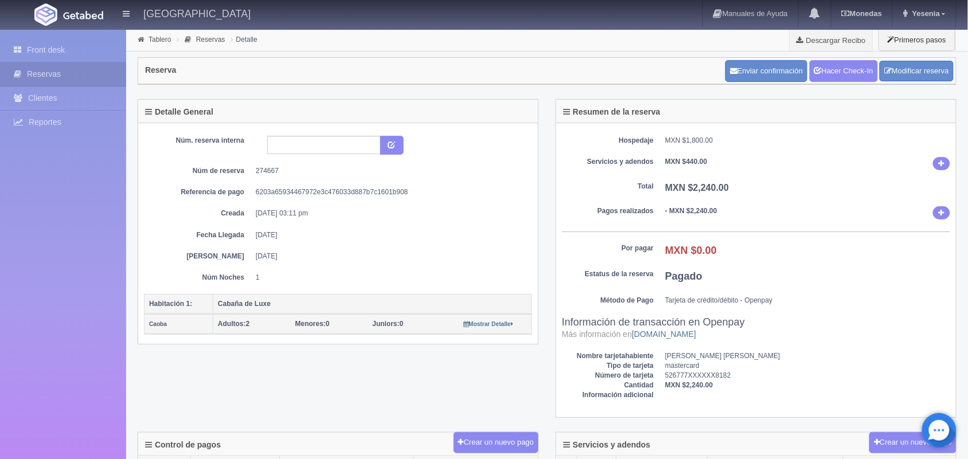
click at [153, 34] on li "Tablero" at bounding box center [154, 39] width 39 height 11
click at [155, 41] on link "Tablero" at bounding box center [160, 40] width 22 height 8
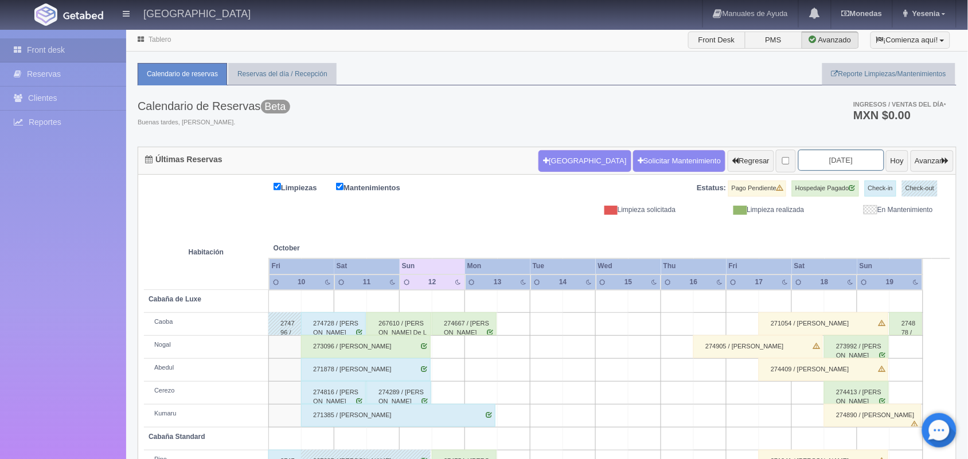
click at [841, 162] on input "2025-10-12" at bounding box center [841, 160] width 86 height 21
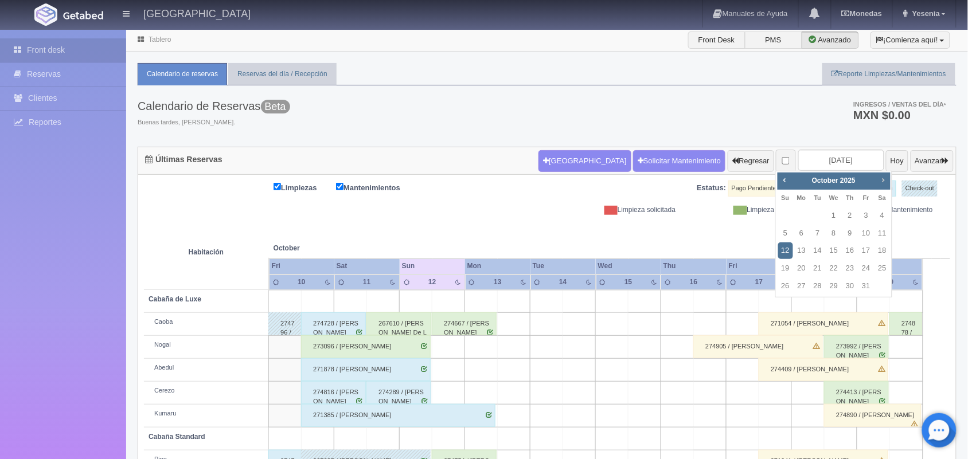
click at [881, 182] on span "Next" at bounding box center [883, 180] width 9 height 9
click at [859, 250] on link "14" at bounding box center [866, 251] width 15 height 17
type input "[DATE]"
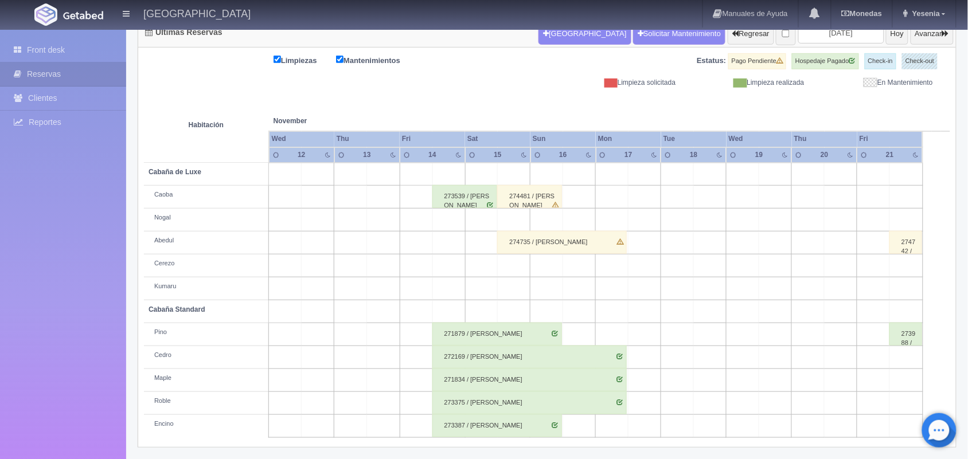
scroll to position [130, 0]
